Goal: Information Seeking & Learning: Learn about a topic

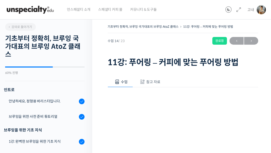
scroll to position [293, 0]
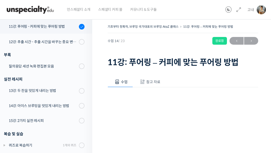
click at [257, 12] on img at bounding box center [261, 9] width 9 height 9
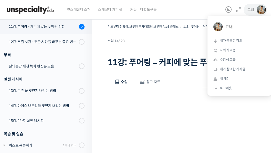
click at [227, 40] on span "내가 등록한 강의" at bounding box center [231, 40] width 23 height 4
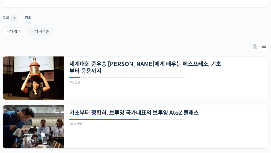
scroll to position [84, 0]
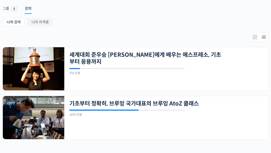
click at [35, 108] on img at bounding box center [33, 117] width 61 height 43
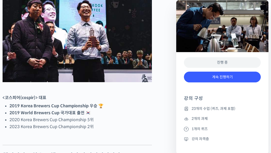
scroll to position [260, 0]
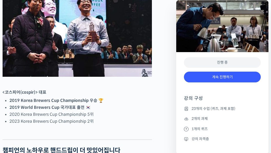
click at [210, 61] on div "진행 중" at bounding box center [222, 62] width 77 height 11
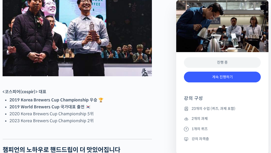
click at [199, 62] on div "진행 중" at bounding box center [222, 62] width 77 height 11
click at [204, 60] on div "진행 중" at bounding box center [222, 62] width 77 height 11
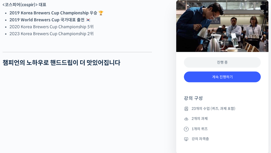
scroll to position [348, 0]
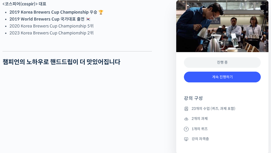
click at [202, 77] on link "계속 진행하기" at bounding box center [222, 76] width 77 height 11
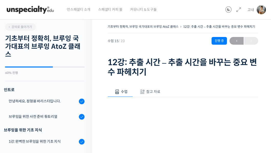
click at [262, 11] on img at bounding box center [261, 9] width 9 height 9
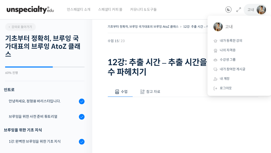
click at [231, 40] on span "내가 등록한 강의" at bounding box center [231, 40] width 23 height 4
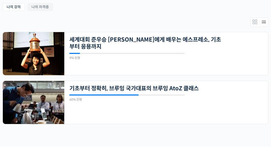
scroll to position [105, 0]
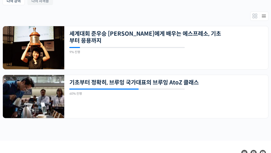
click at [25, 46] on img at bounding box center [33, 47] width 61 height 43
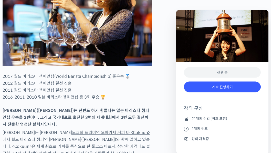
scroll to position [256, 0]
click at [217, 69] on div "진행 중" at bounding box center [222, 72] width 77 height 11
click at [203, 71] on div "진행 중" at bounding box center [222, 72] width 77 height 11
click at [210, 87] on link "계속 진행하기" at bounding box center [222, 86] width 77 height 11
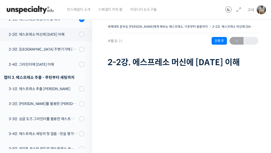
scroll to position [37, 0]
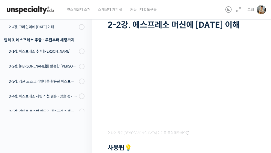
click at [179, 32] on div "영상이 끊기[DEMOGRAPHIC_DATA] 여기를 클릭해주세요 사용팁 💡 우측 상단의 아이콘들을 클릭하셔서 수업 목록 을 확인하실 수 있습니…" at bounding box center [183, 126] width 151 height 190
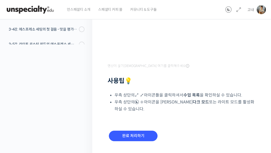
scroll to position [105, 0]
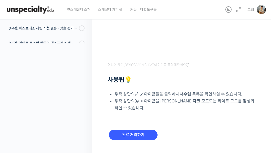
click at [137, 135] on input "완료 처리하기" at bounding box center [133, 135] width 49 height 11
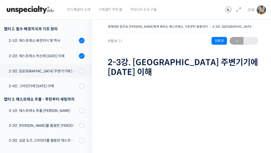
scroll to position [94, 0]
click at [81, 68] on span at bounding box center [80, 71] width 3 height 6
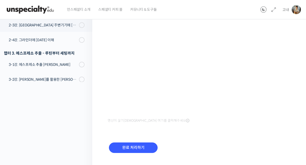
scroll to position [81, 0]
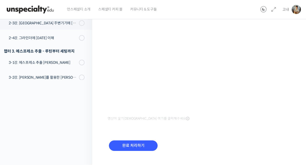
click at [138, 141] on input "완료 처리하기" at bounding box center [133, 146] width 49 height 11
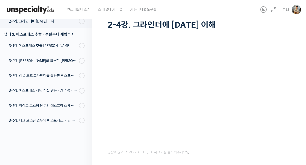
scroll to position [37, 0]
